Goal: Task Accomplishment & Management: Use online tool/utility

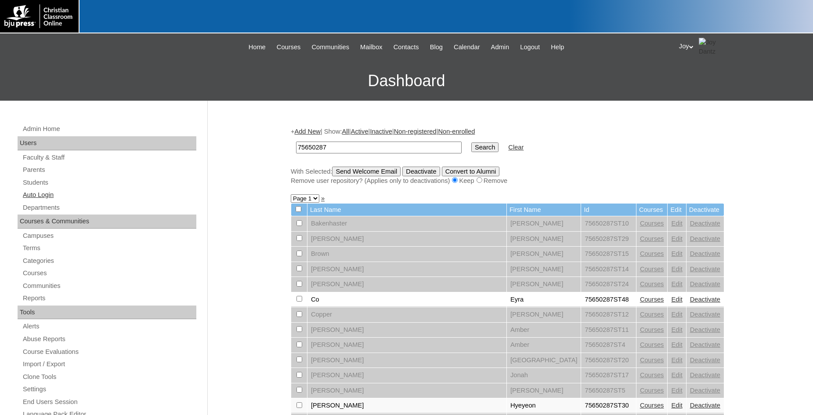
click at [53, 193] on link "Auto Login" at bounding box center [109, 194] width 174 height 11
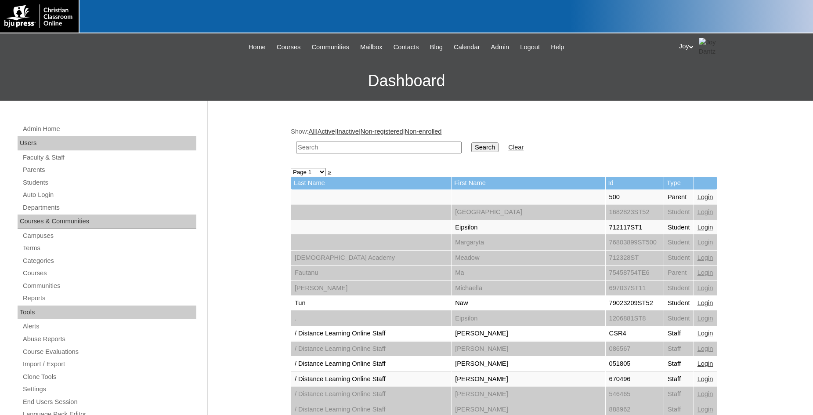
paste input "76321381"
type input "76321381"
click at [472, 148] on input "Search" at bounding box center [485, 147] width 27 height 10
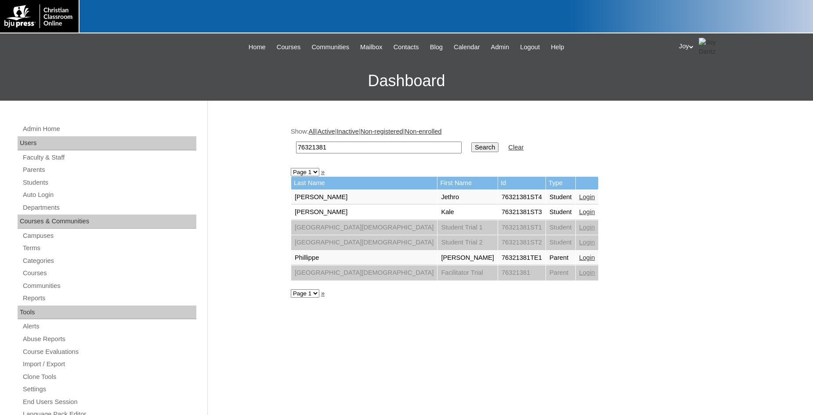
click at [576, 254] on td "Login" at bounding box center [587, 258] width 23 height 15
click at [580, 255] on link "Login" at bounding box center [588, 257] width 16 height 7
